Goal: Task Accomplishment & Management: Use online tool/utility

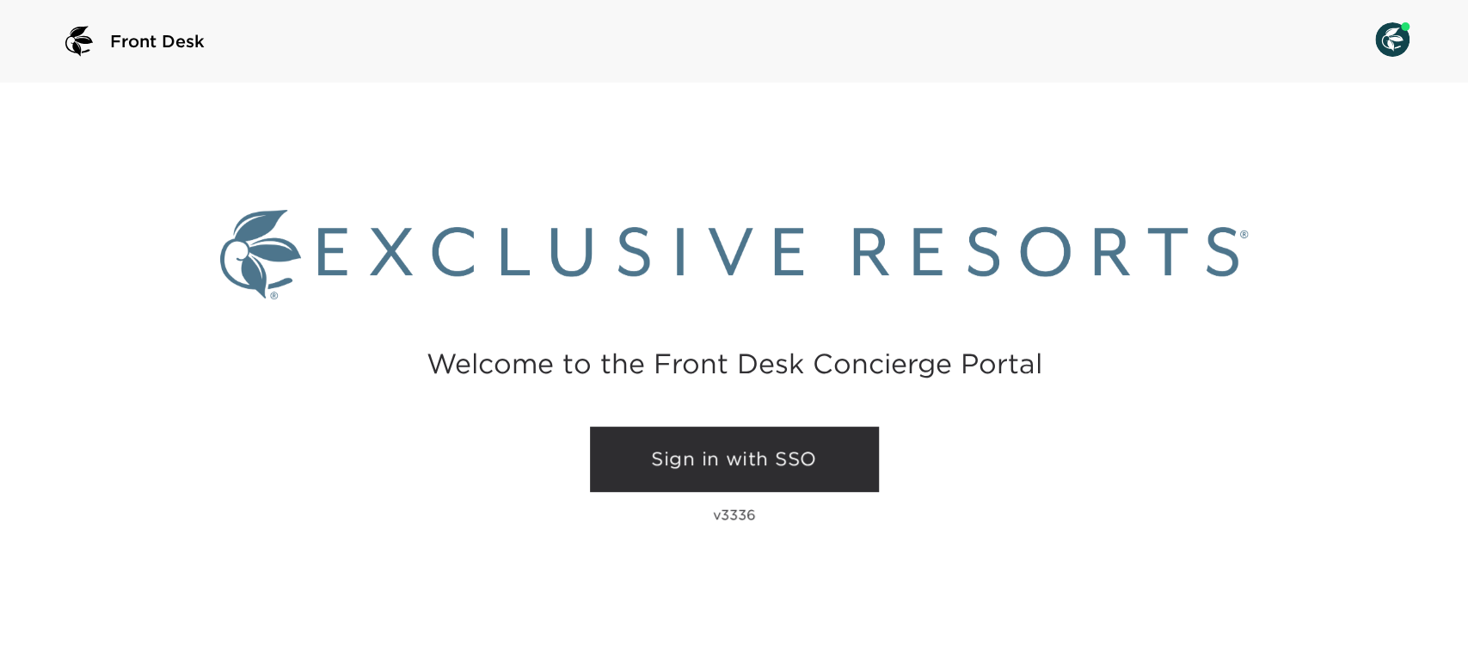
click at [653, 443] on link "Sign in with SSO" at bounding box center [734, 459] width 289 height 65
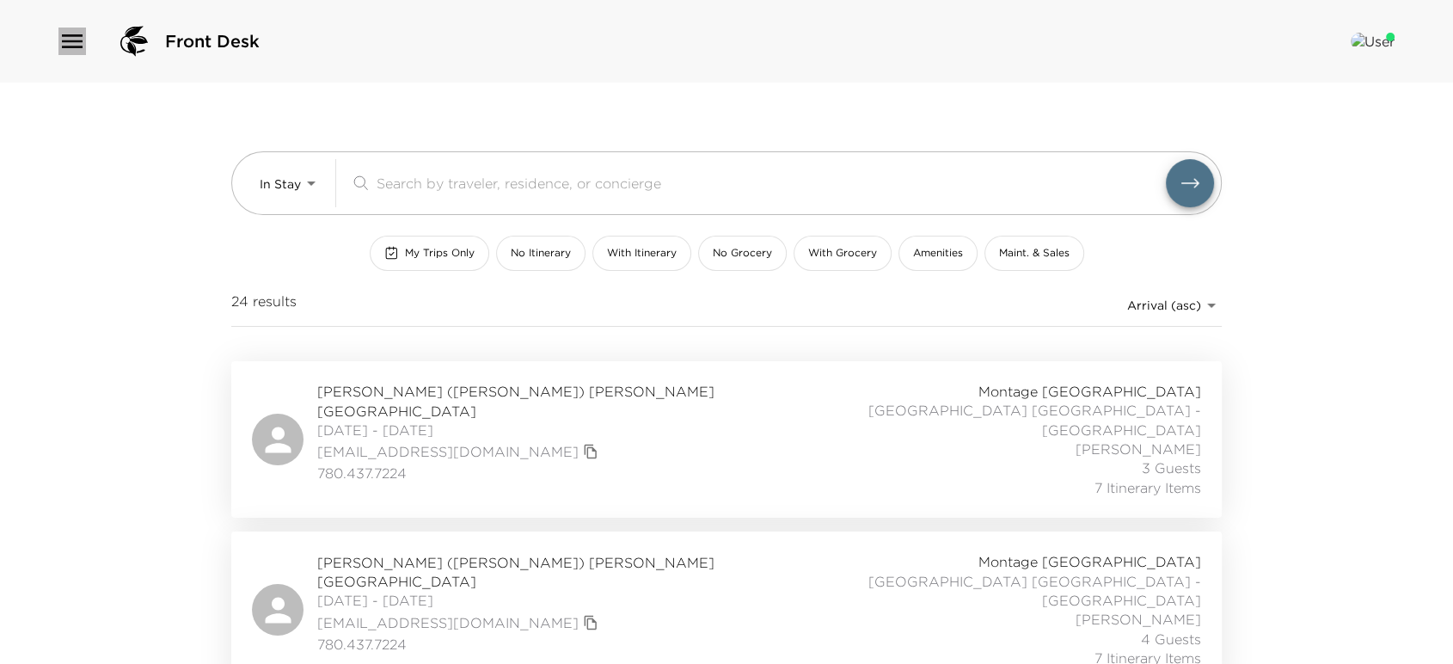
click at [71, 42] on icon "button" at bounding box center [72, 42] width 28 height 28
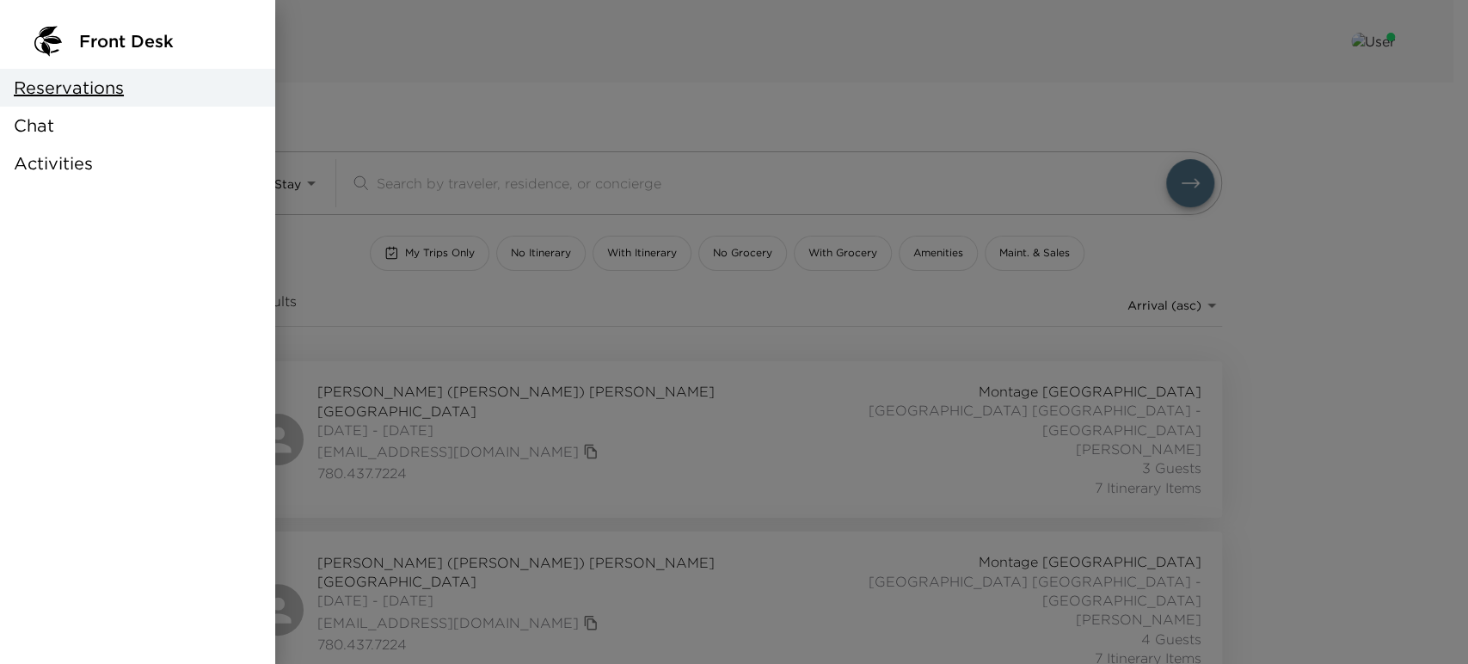
click at [83, 126] on div "Chat" at bounding box center [137, 126] width 275 height 38
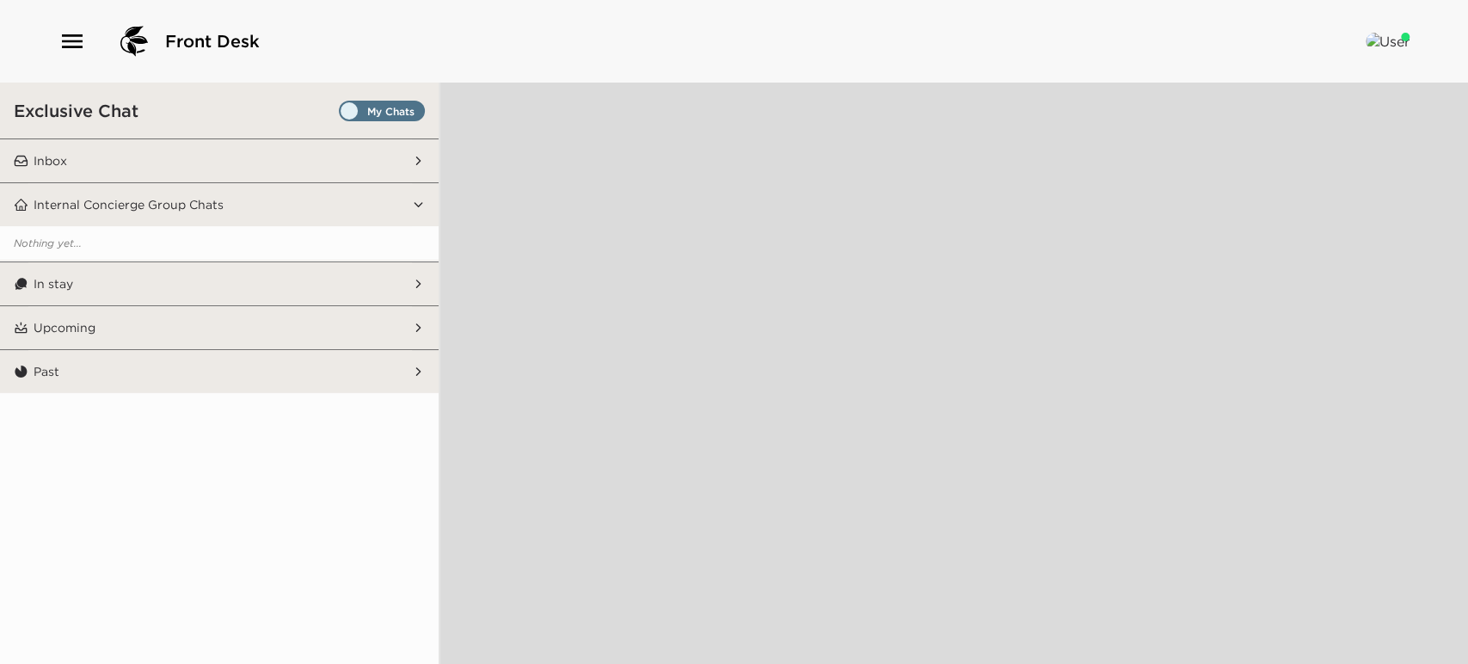
click at [371, 114] on span "Set all destinations" at bounding box center [382, 115] width 86 height 21
click at [342, 114] on input "Set all destinations" at bounding box center [342, 114] width 0 height 0
